Goal: Information Seeking & Learning: Learn about a topic

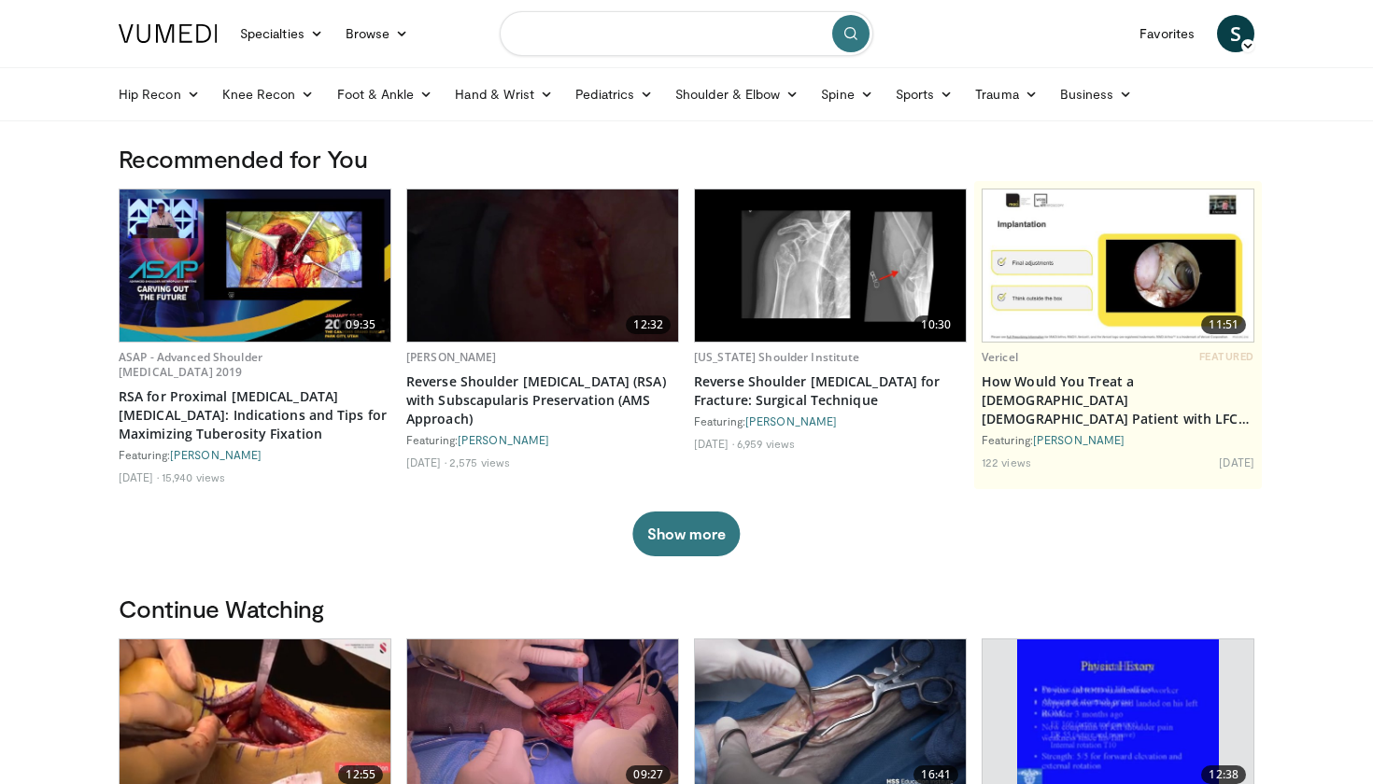
click at [658, 37] on input "Search topics, interventions" at bounding box center [687, 33] width 374 height 45
paste input "**********"
type input "**********"
click at [845, 28] on icon "submit" at bounding box center [850, 33] width 15 height 15
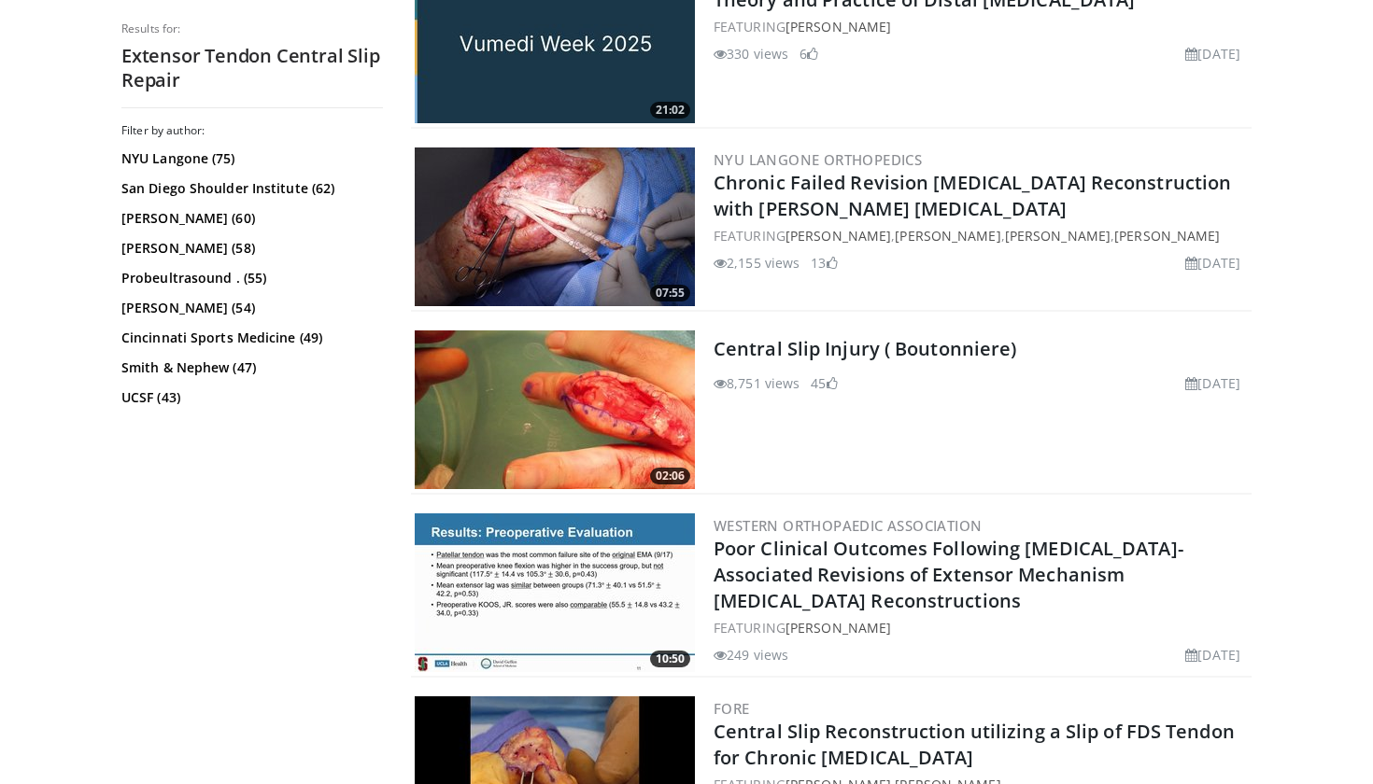
scroll to position [2823, 0]
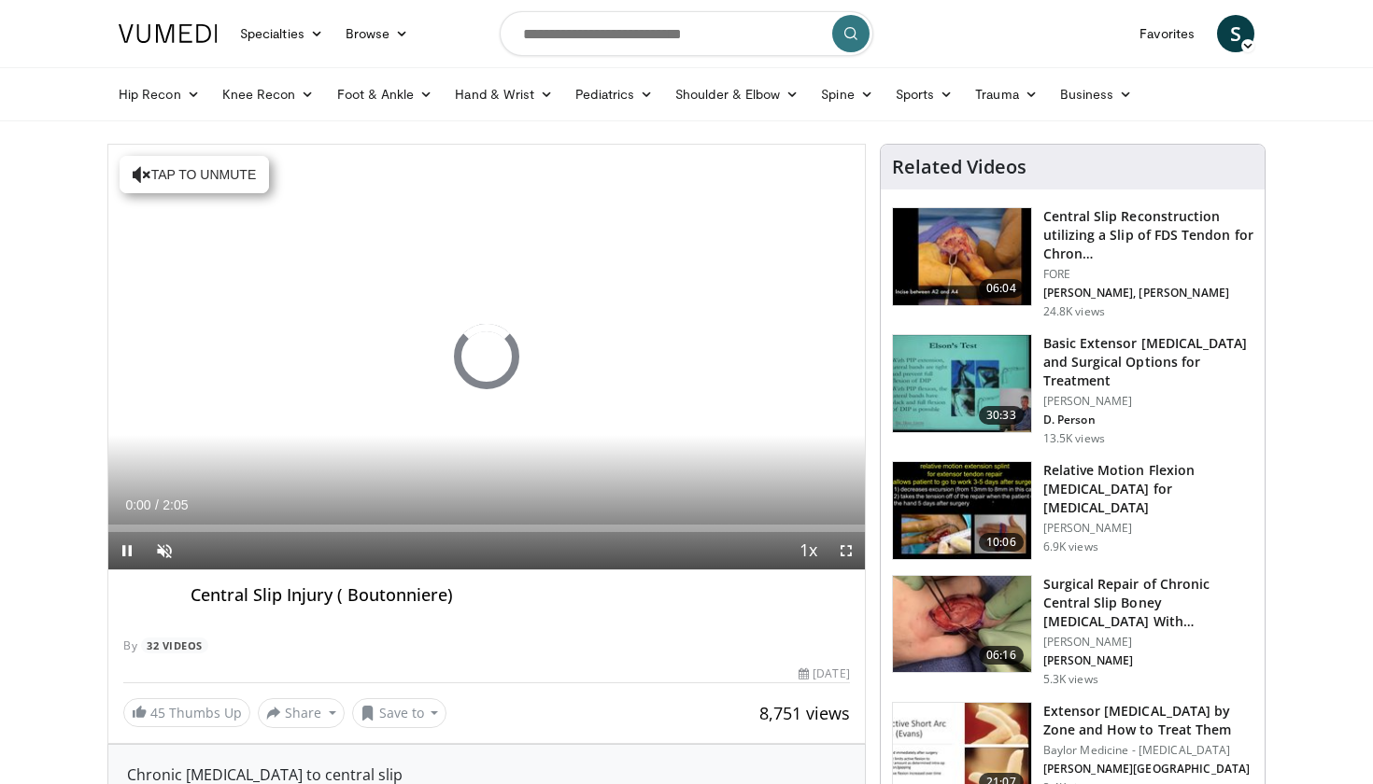
click at [855, 558] on span "Video Player" at bounding box center [845, 550] width 37 height 37
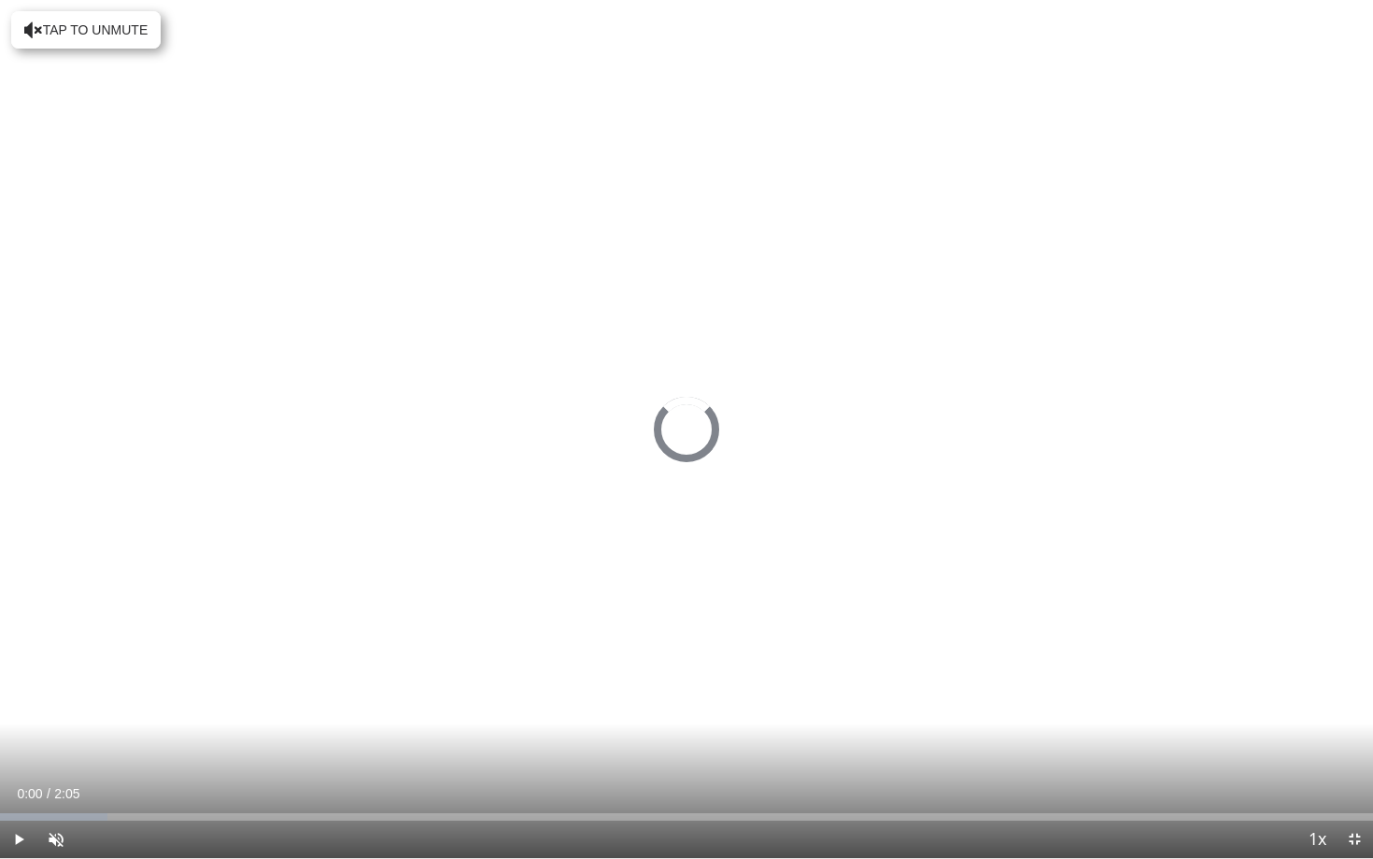
click at [58, 784] on span "Video Player" at bounding box center [55, 839] width 37 height 37
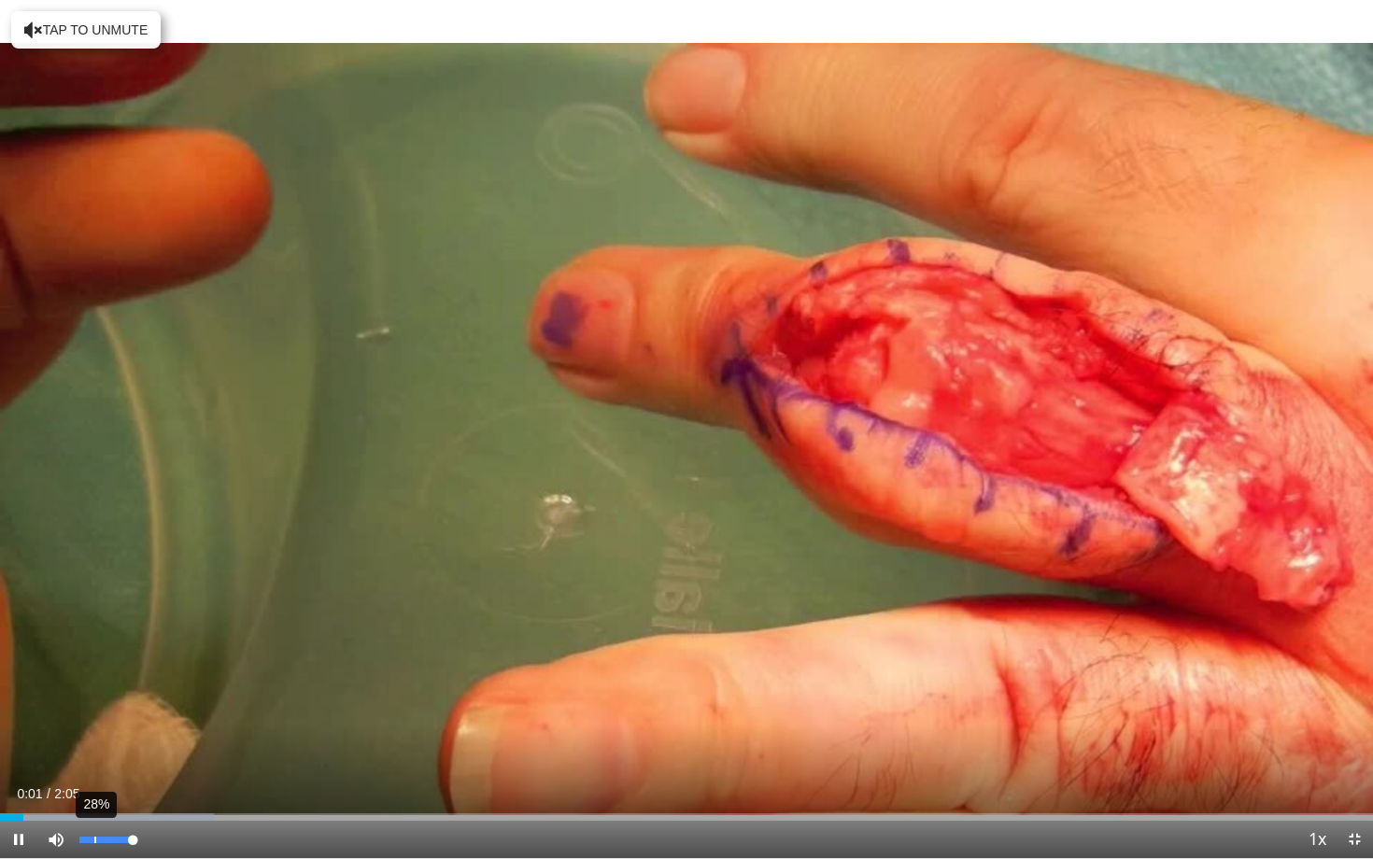
click at [101, 784] on div "28%" at bounding box center [105, 840] width 53 height 7
click at [65, 784] on div "Progress Bar" at bounding box center [66, 816] width 2 height 7
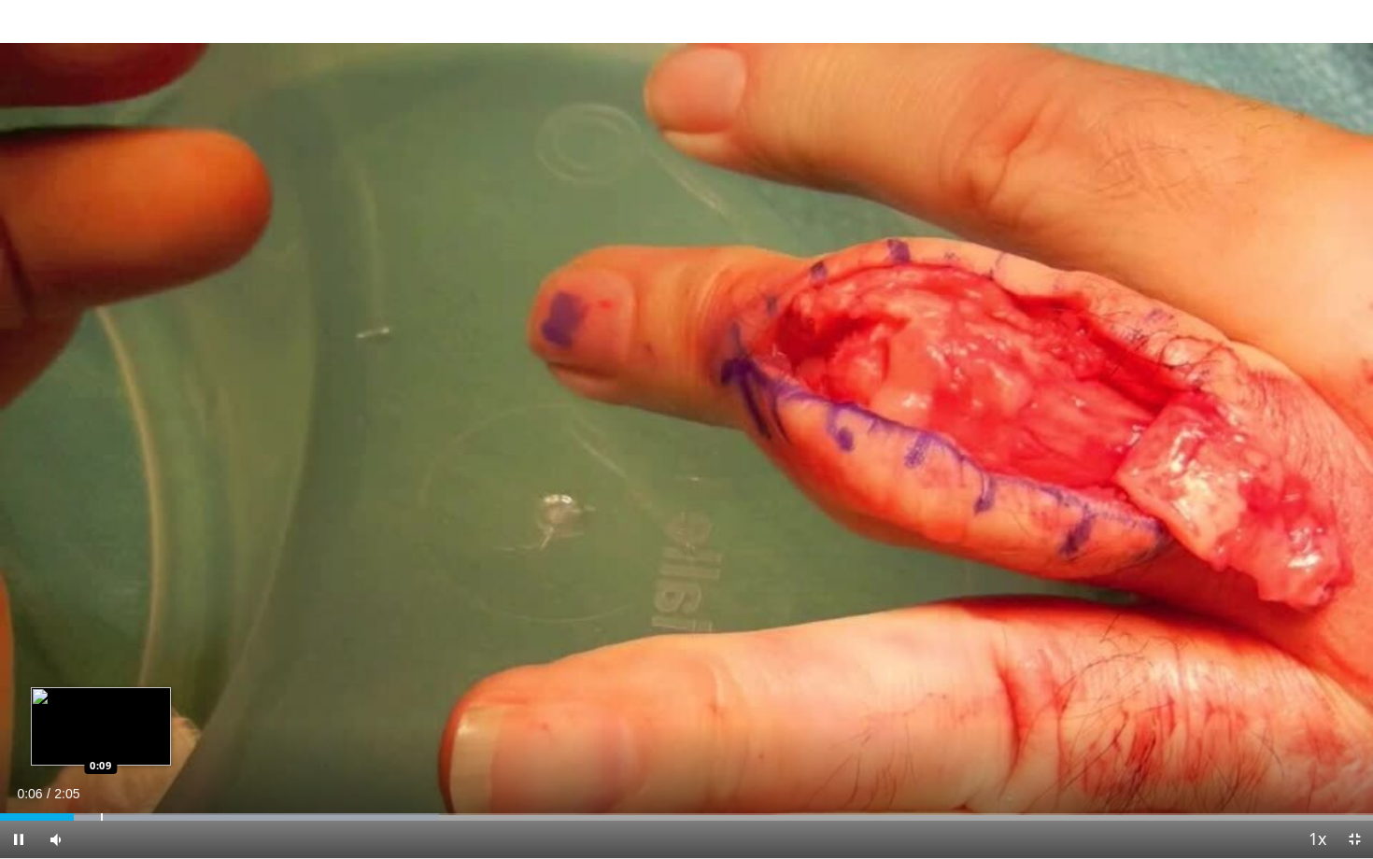
click at [103, 784] on div "Progress Bar" at bounding box center [102, 816] width 2 height 7
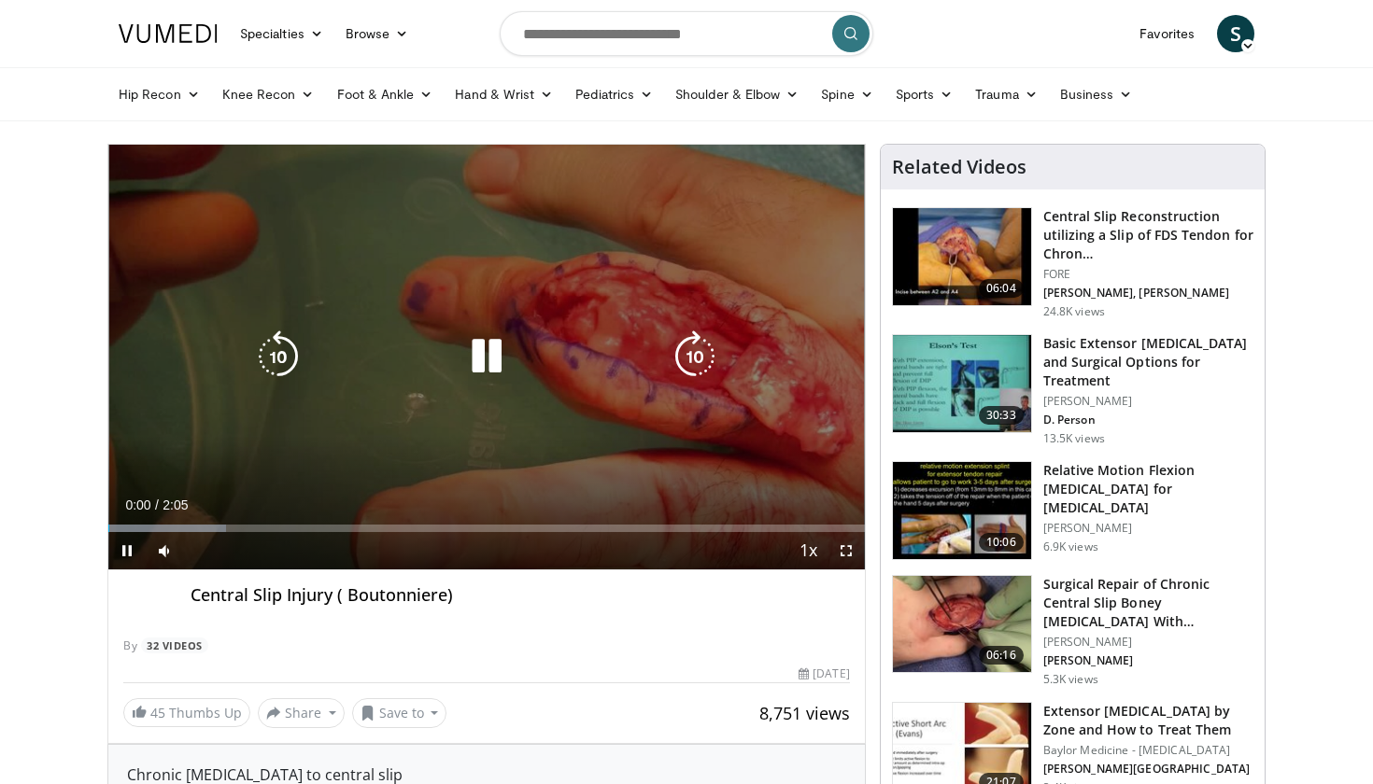
click at [129, 546] on span "Video Player" at bounding box center [126, 550] width 37 height 37
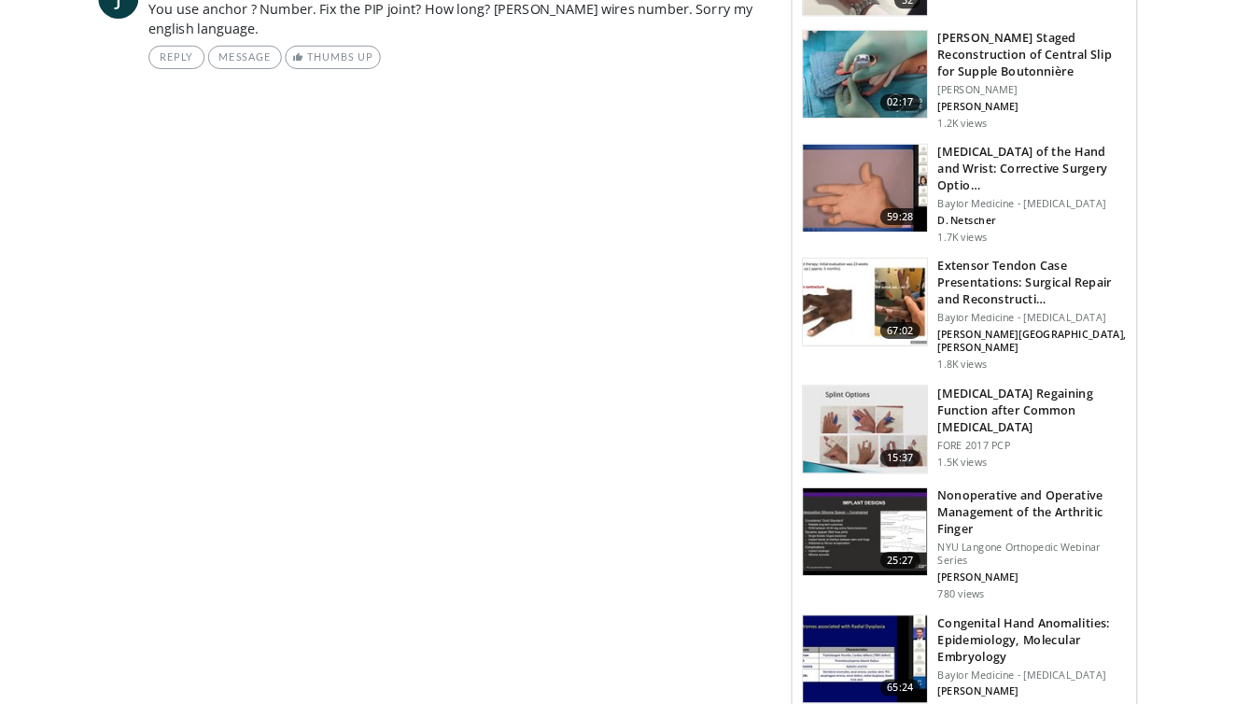
scroll to position [1010, 0]
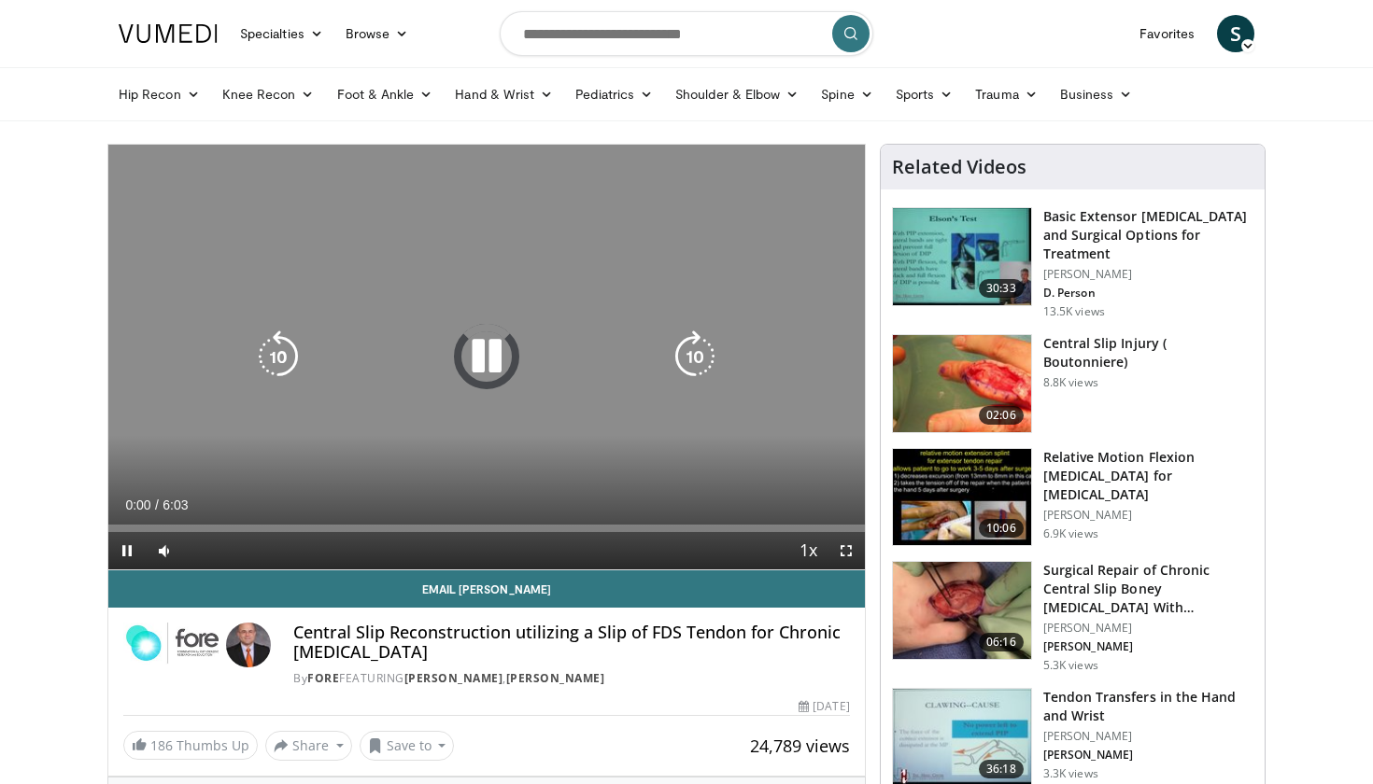
click at [471, 365] on icon "Video Player" at bounding box center [486, 357] width 52 height 52
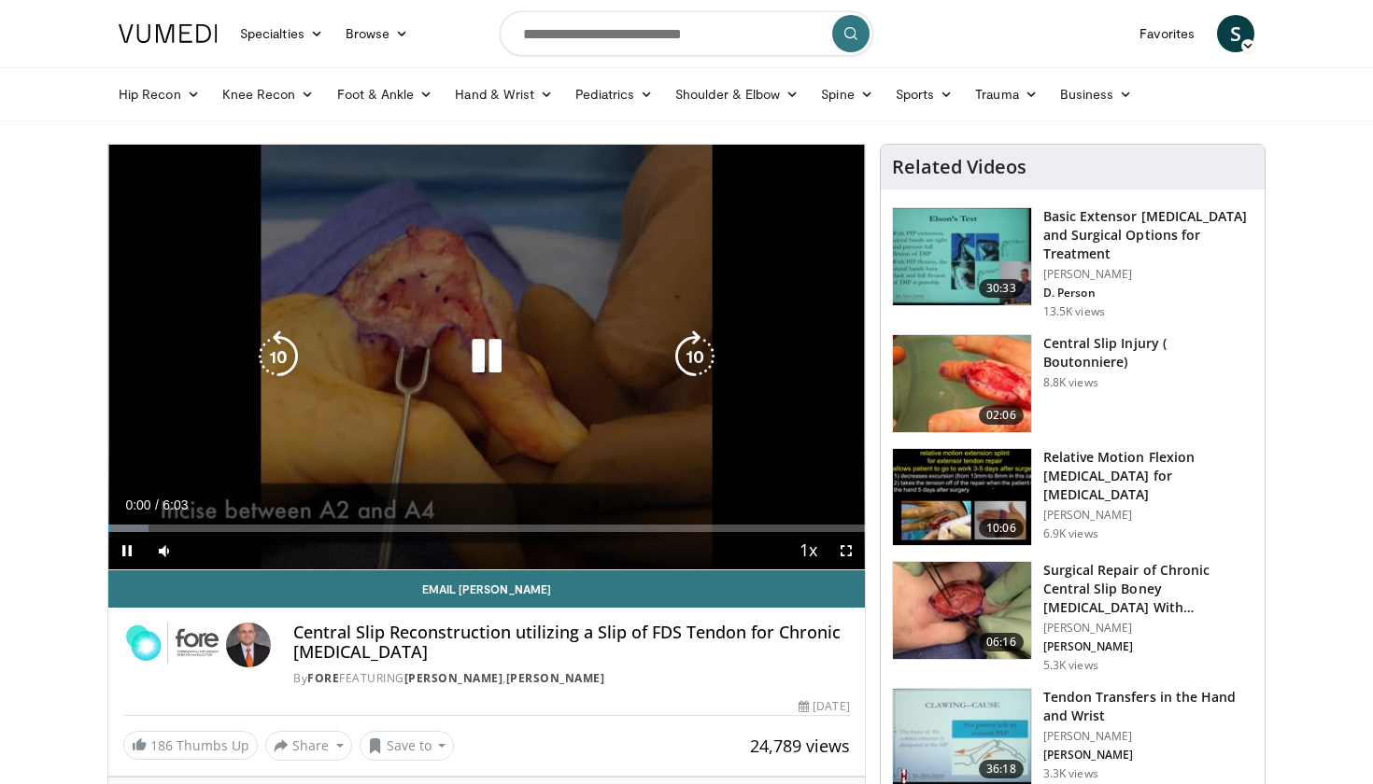
click at [488, 365] on icon "Video Player" at bounding box center [486, 357] width 52 height 52
